Goal: Check status: Check status

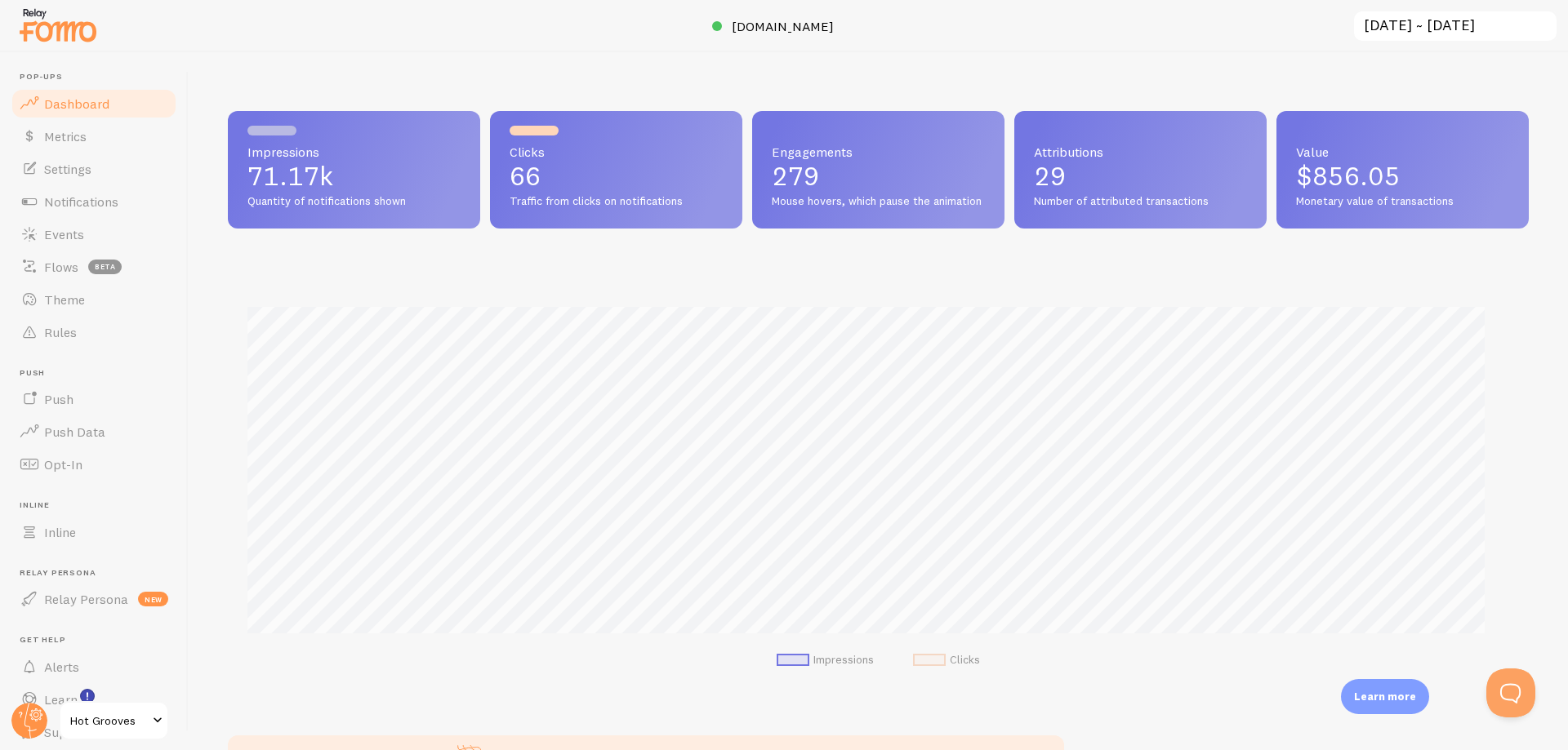
scroll to position [428, 1288]
click at [1438, 29] on input "[DATE] ~ [DATE]" at bounding box center [1455, 27] width 206 height 34
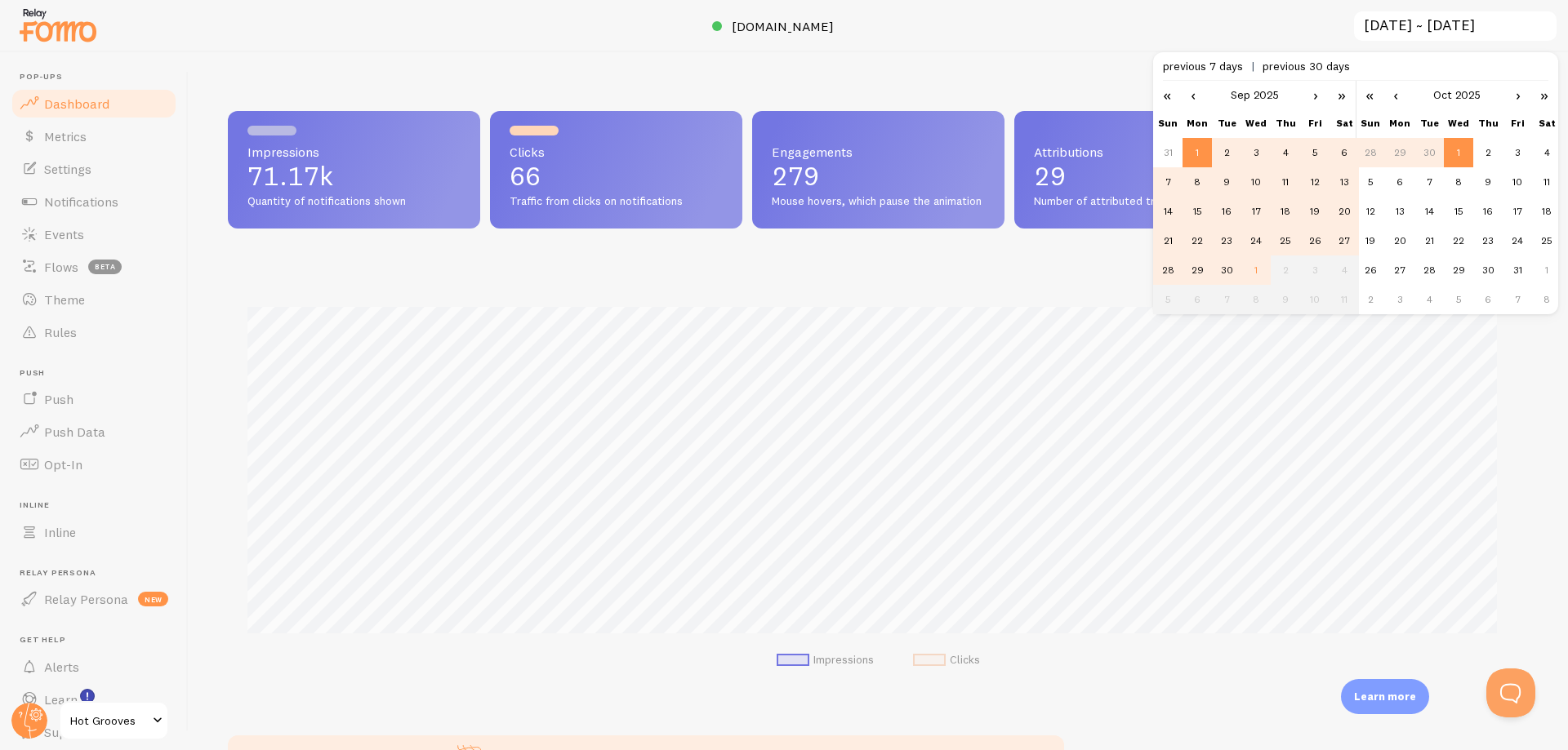
click at [1193, 154] on td "1" at bounding box center [1197, 152] width 29 height 29
click at [1224, 260] on td "30" at bounding box center [1226, 270] width 29 height 29
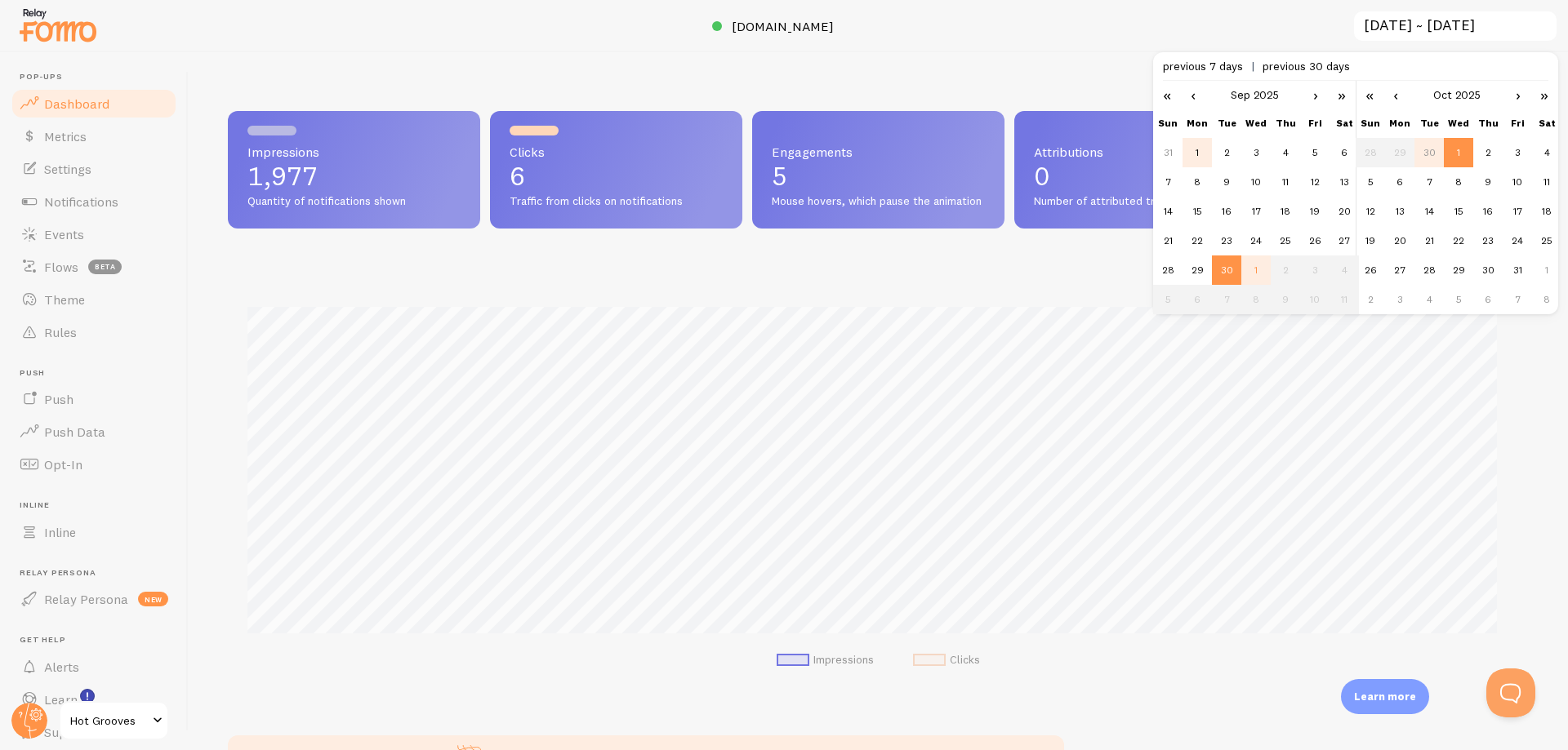
click at [1203, 155] on td "1" at bounding box center [1197, 152] width 29 height 29
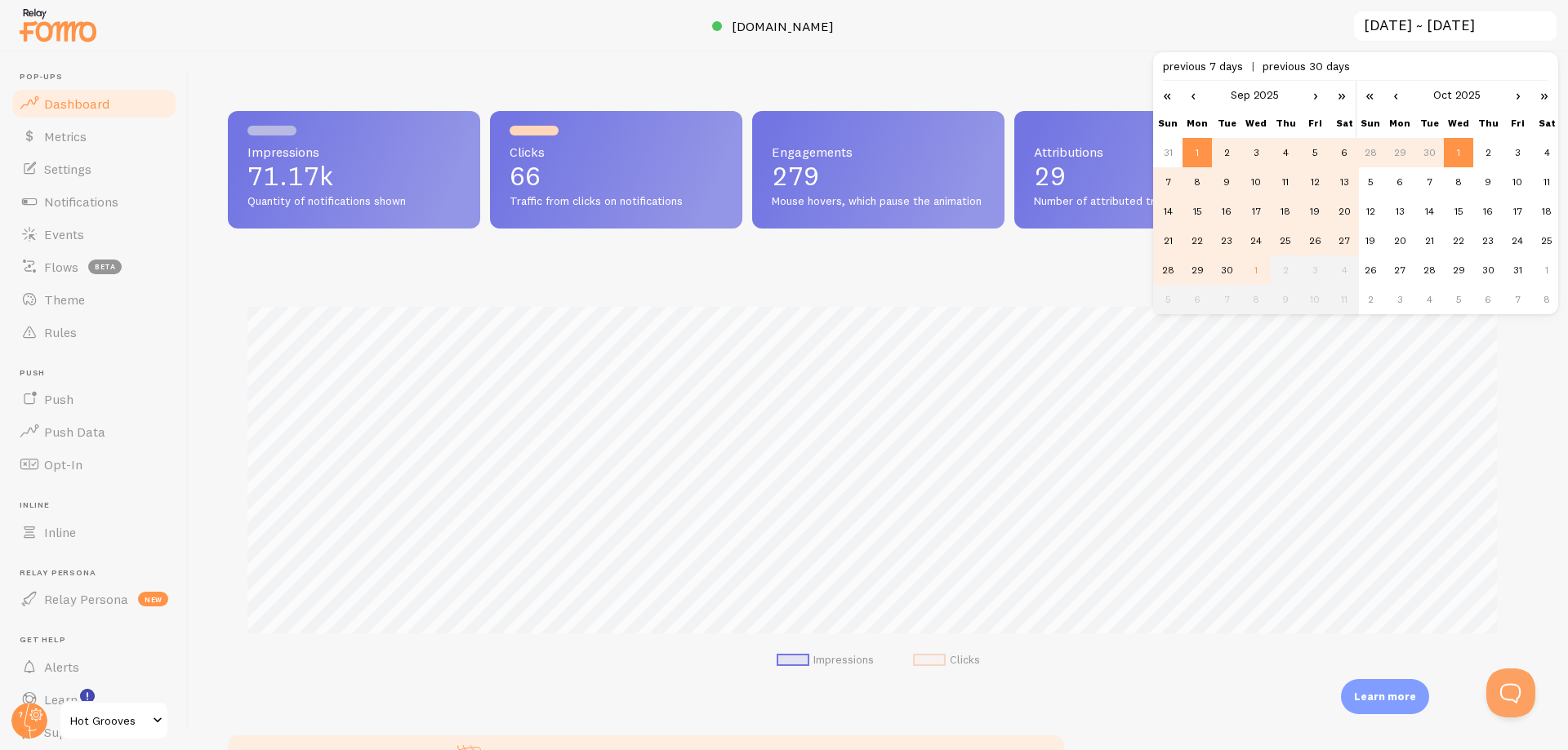
click at [1392, 100] on link "‹" at bounding box center [1395, 94] width 24 height 28
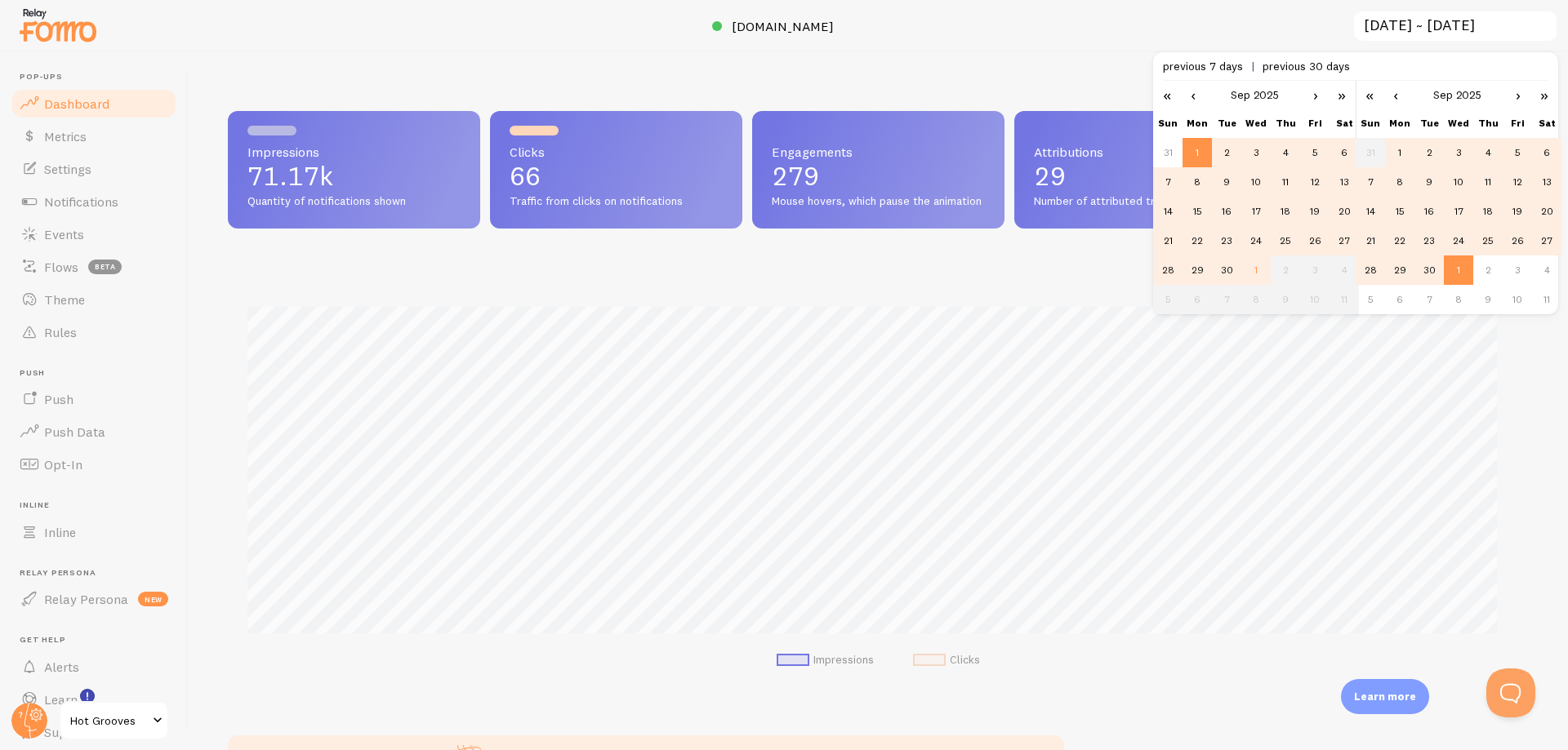
click at [1436, 270] on td "30" at bounding box center [1429, 270] width 29 height 29
click at [1126, 25] on div at bounding box center [784, 26] width 1568 height 52
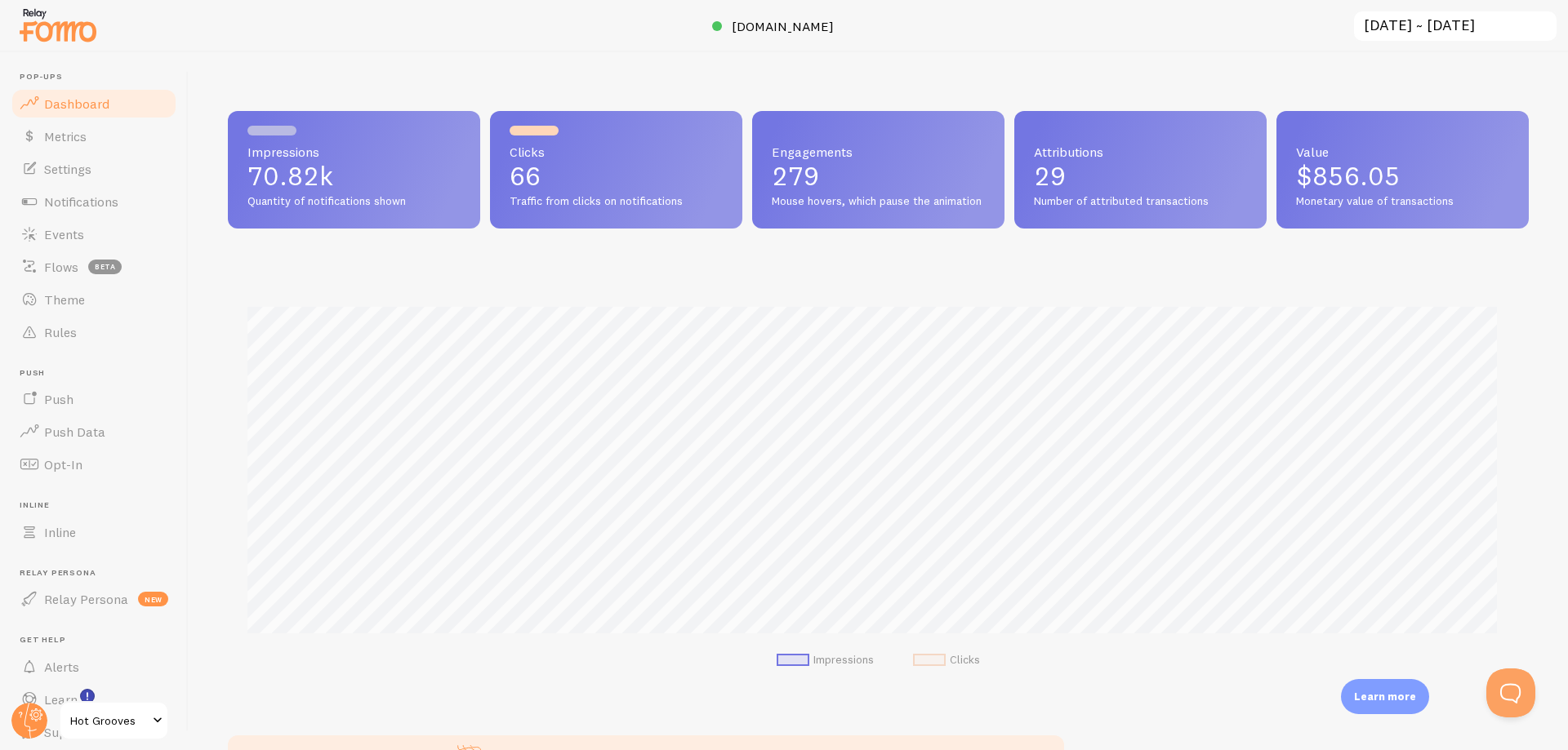
click at [1374, 20] on input "[DATE] ~ [DATE]" at bounding box center [1455, 27] width 206 height 34
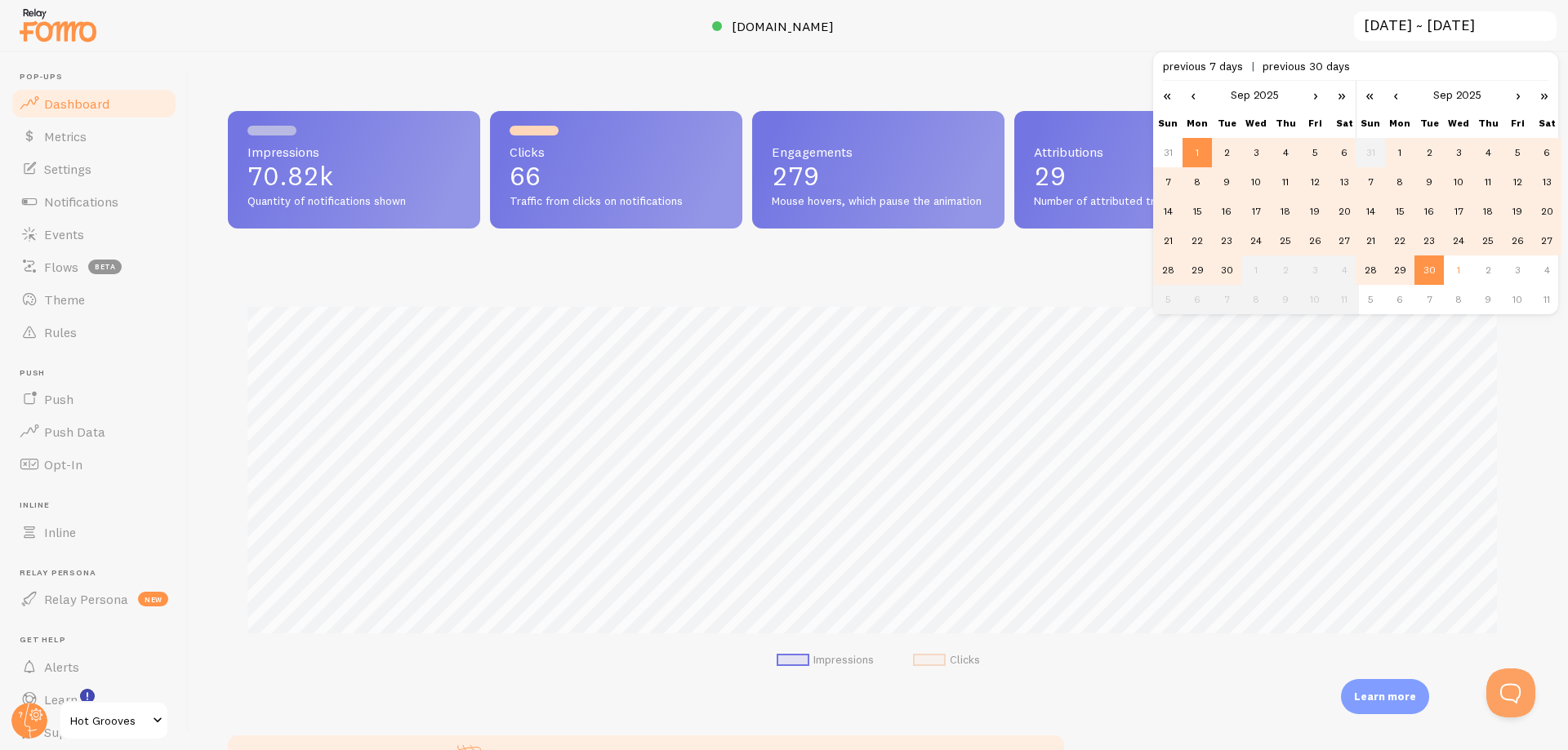
click at [1193, 92] on link "‹" at bounding box center [1193, 94] width 24 height 28
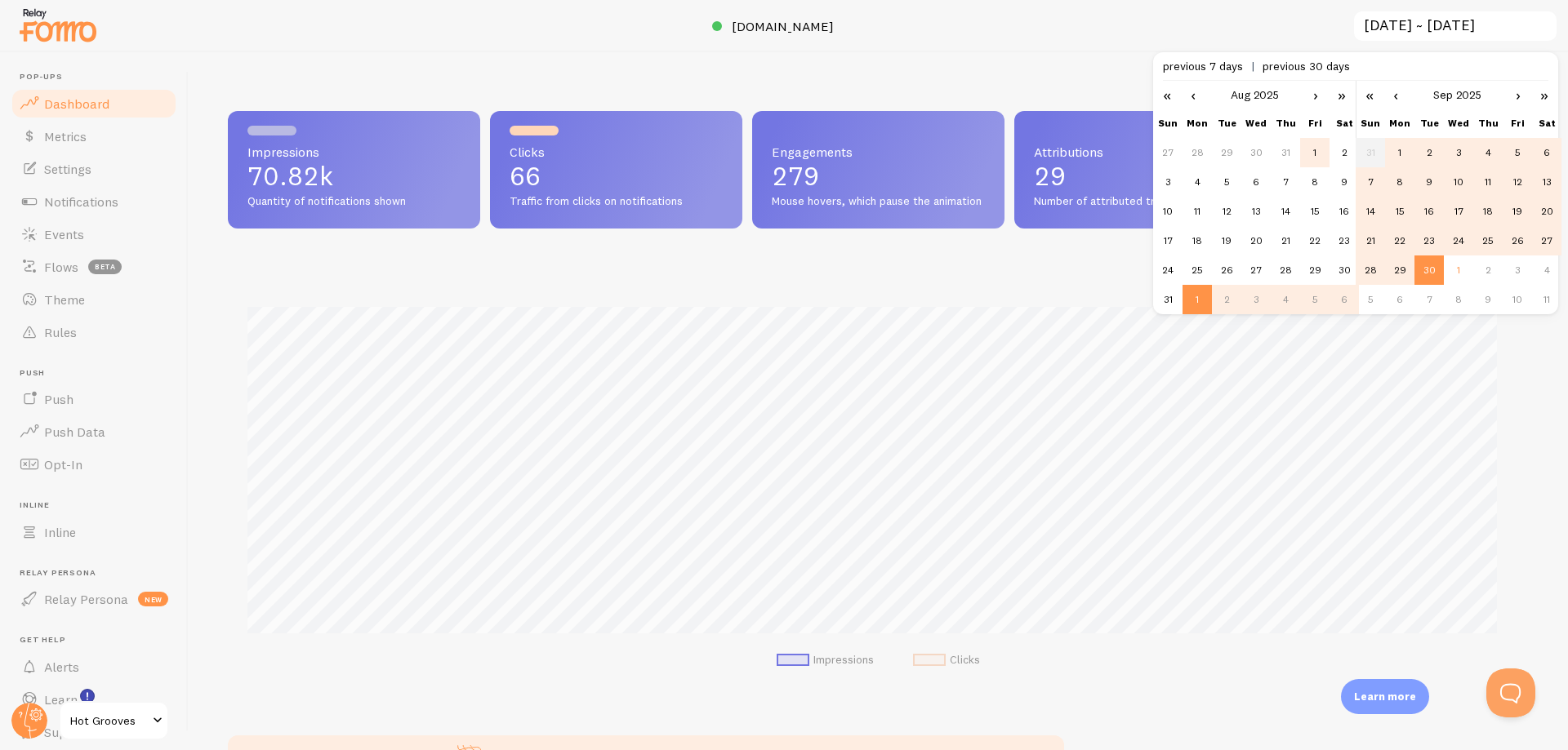
click at [1315, 154] on td "1" at bounding box center [1314, 152] width 29 height 29
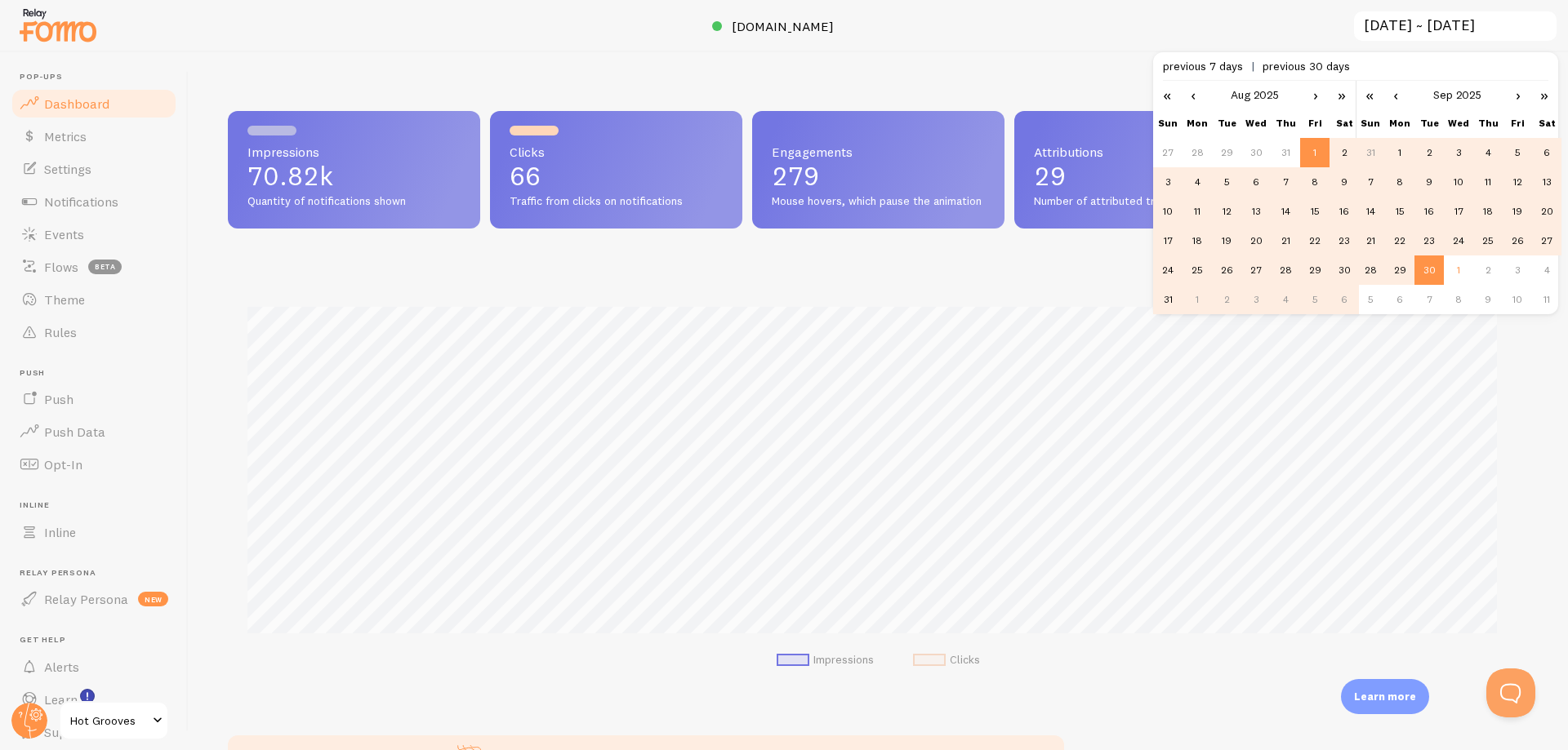
click at [1403, 92] on link "‹" at bounding box center [1395, 94] width 24 height 28
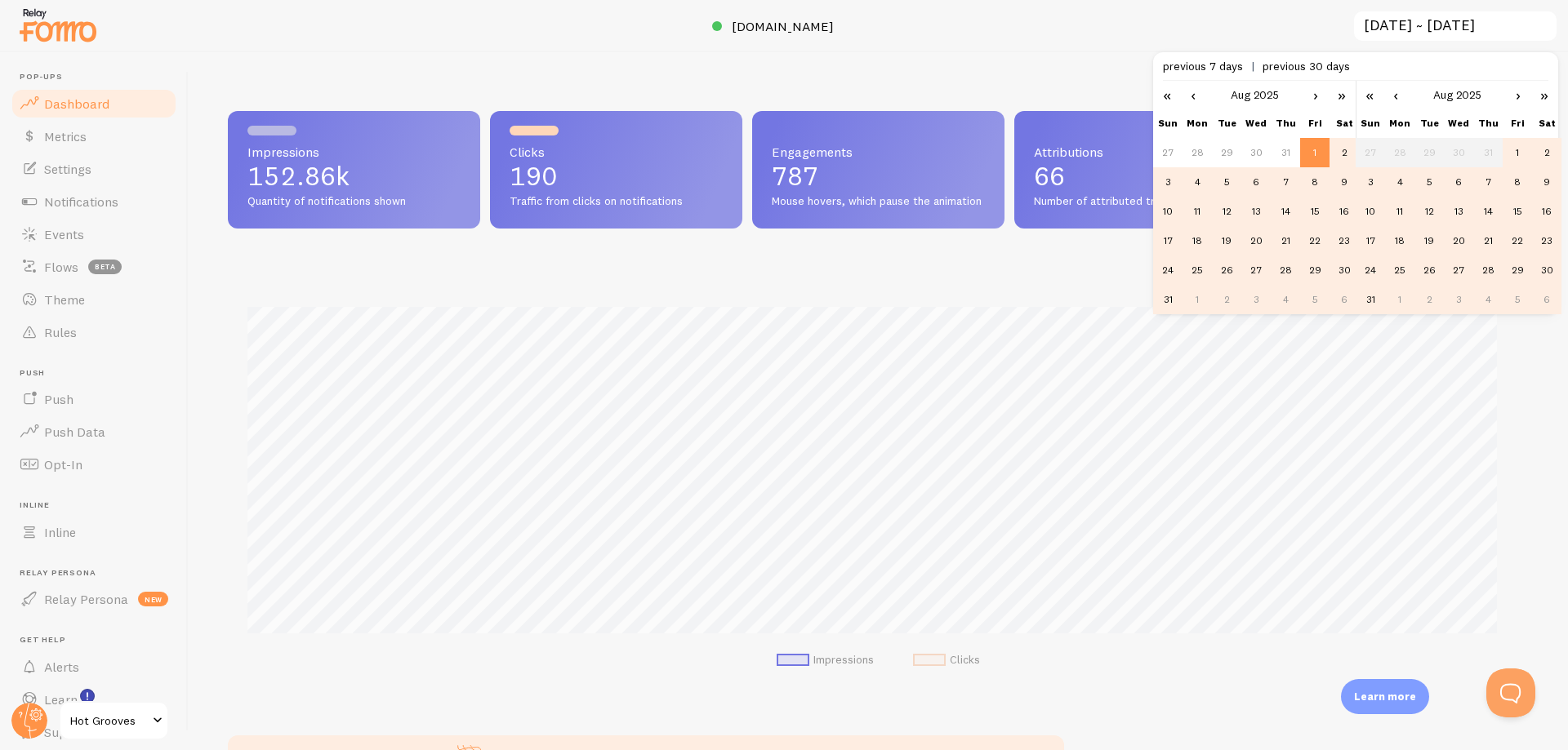
scroll to position [428, 1288]
click at [1370, 303] on td "31" at bounding box center [1370, 299] width 29 height 29
click at [1041, 91] on div "Impressions 82.04k Quantity of notifications shown Clicks 124 Traffic from clic…" at bounding box center [878, 401] width 1379 height 698
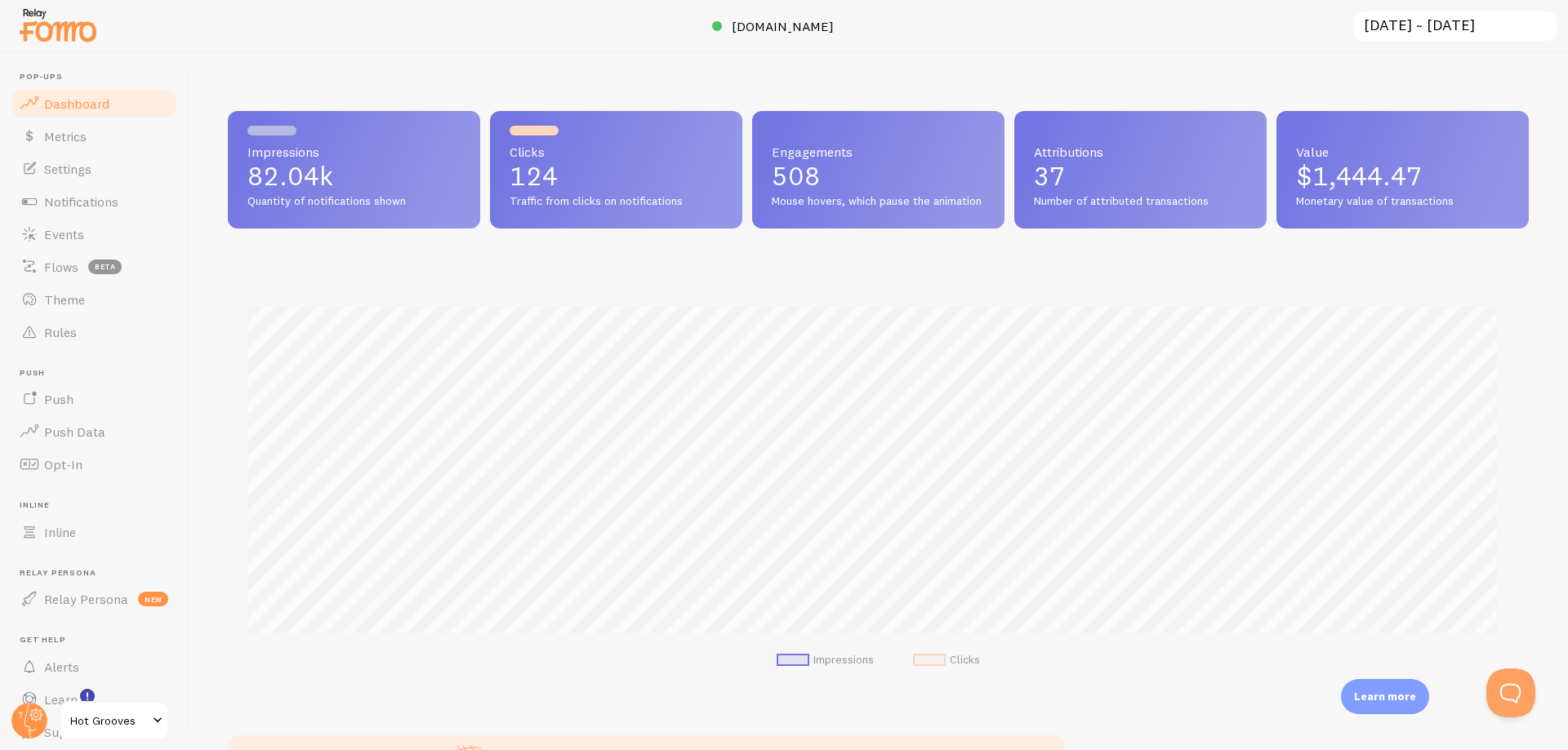
click at [1457, 23] on input "[DATE] ~ [DATE]" at bounding box center [1455, 27] width 206 height 34
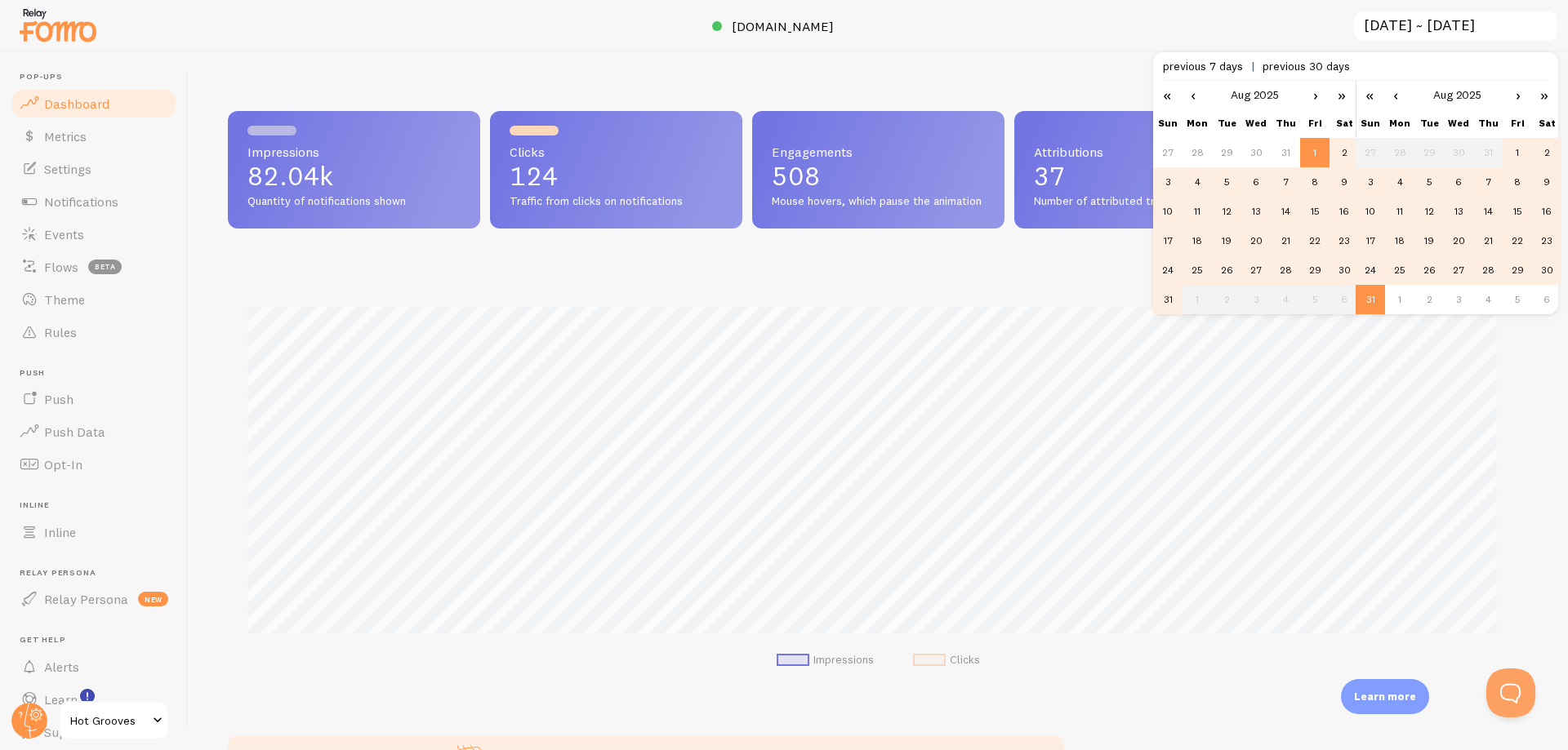
click at [1194, 94] on link "‹" at bounding box center [1193, 94] width 24 height 28
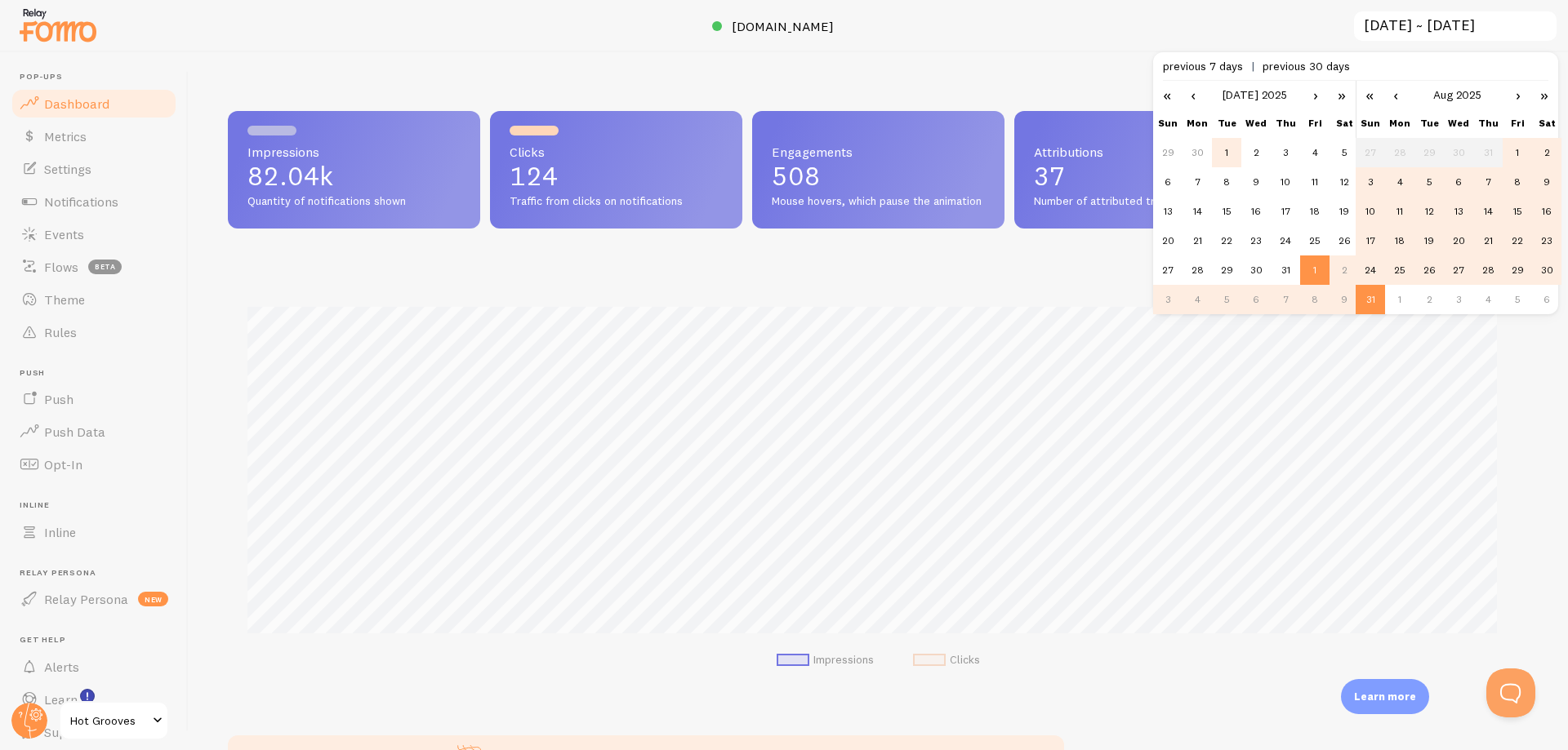
click at [1235, 153] on td "1" at bounding box center [1226, 152] width 29 height 29
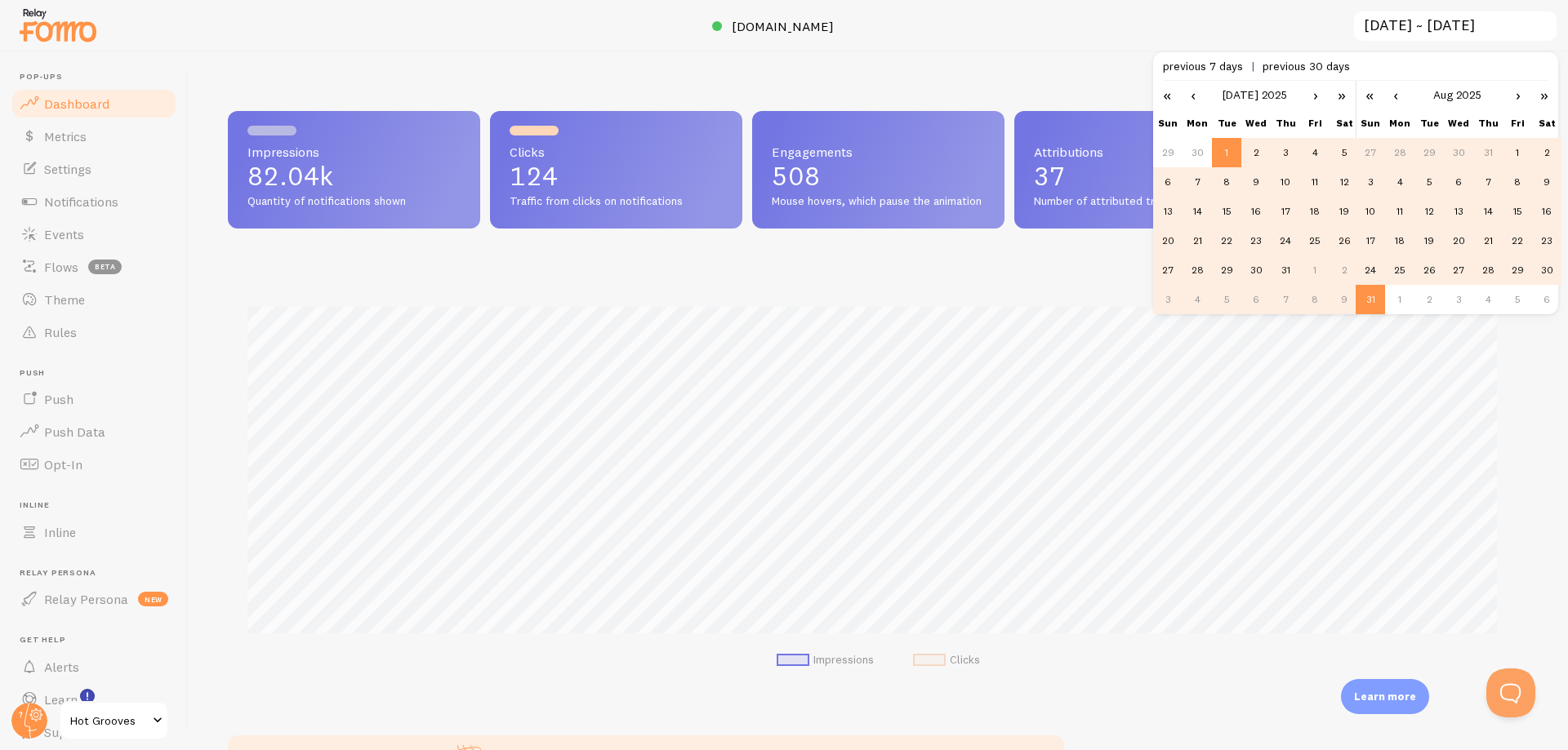
click at [1398, 94] on link "‹" at bounding box center [1395, 94] width 24 height 28
click at [1485, 267] on td "31" at bounding box center [1487, 270] width 29 height 29
type input "[DATE] ~ [DATE]"
click at [1284, 45] on div at bounding box center [784, 26] width 1568 height 52
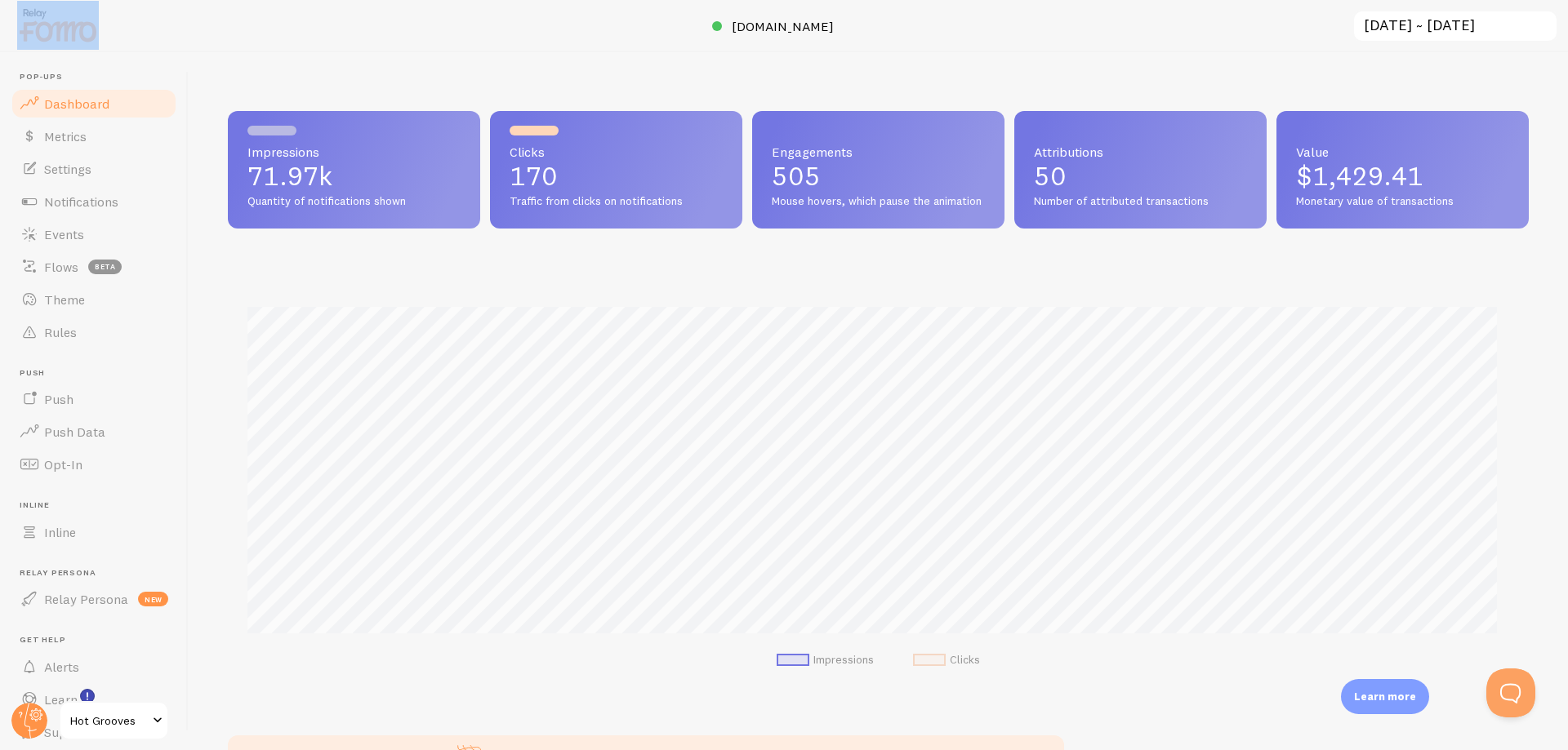
click at [1448, 33] on input "[DATE] ~ [DATE]" at bounding box center [1455, 27] width 206 height 34
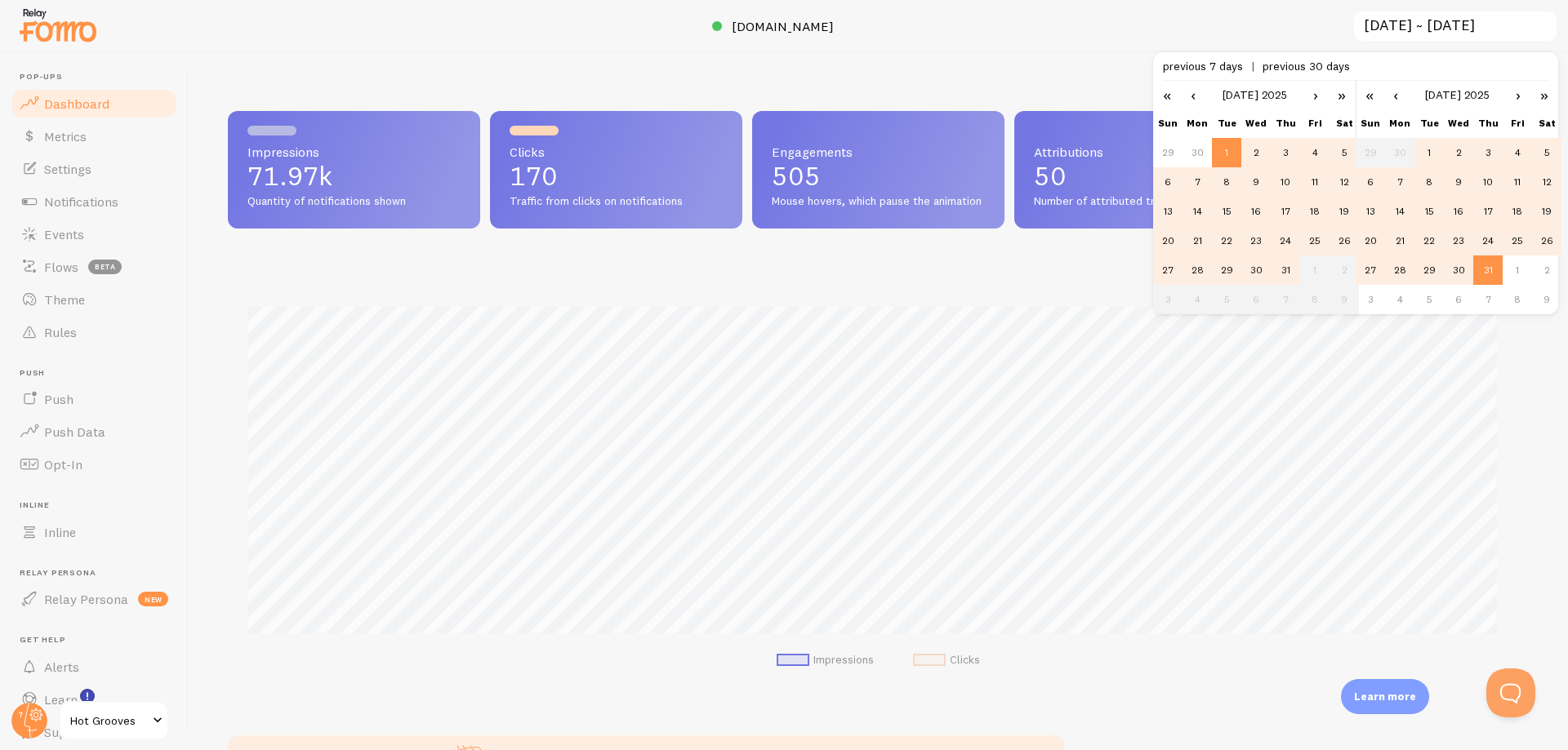
click at [1518, 93] on link "›" at bounding box center [1518, 94] width 24 height 28
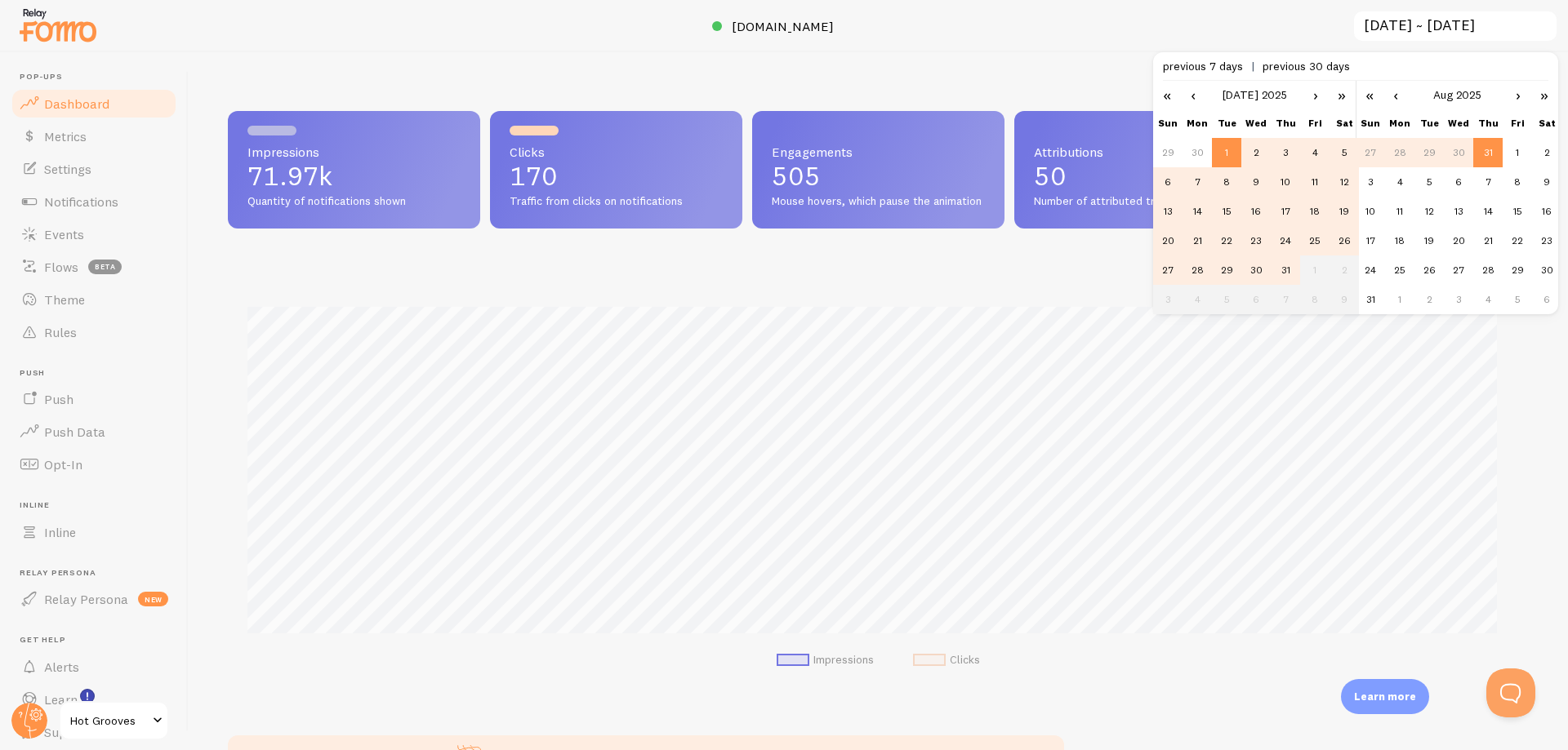
drag, startPoint x: 1518, startPoint y: 93, endPoint x: 1172, endPoint y: 3, distance: 357.5
click at [1518, 93] on link "›" at bounding box center [1518, 94] width 24 height 28
